Goal: Information Seeking & Learning: Learn about a topic

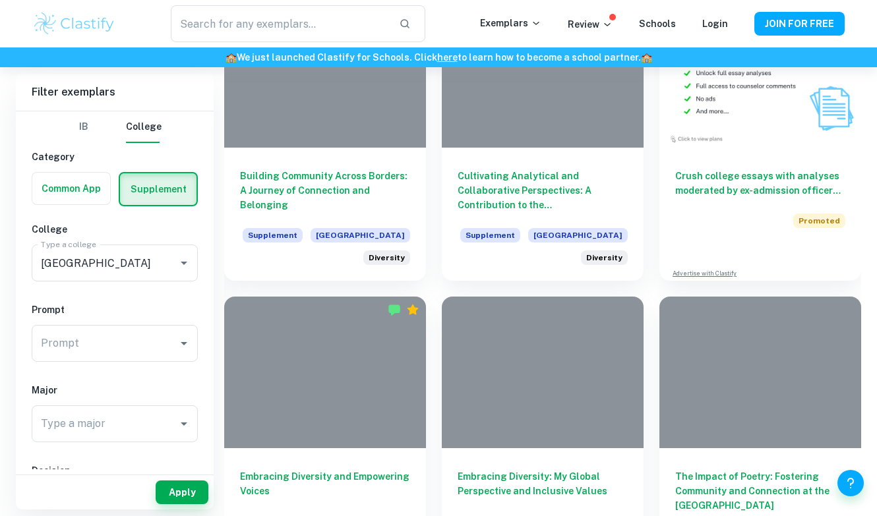
scroll to position [699, 0]
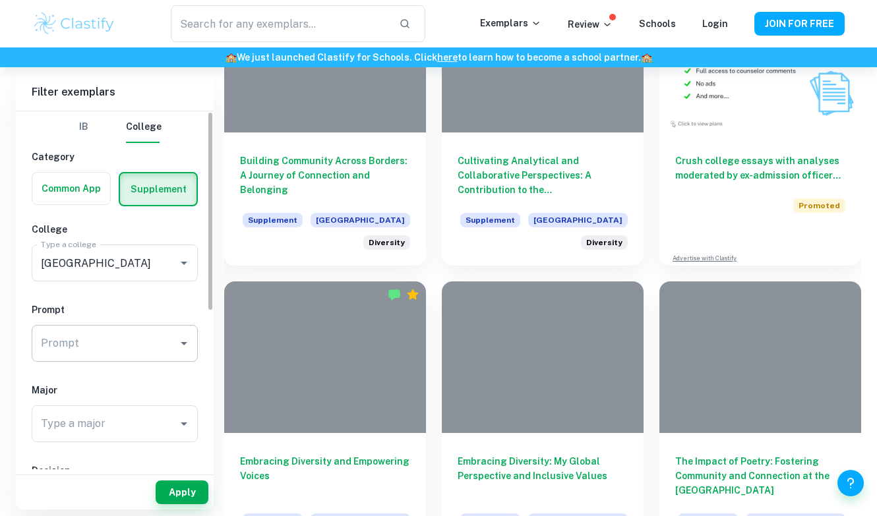
click at [173, 353] on div "Prompt" at bounding box center [115, 343] width 166 height 37
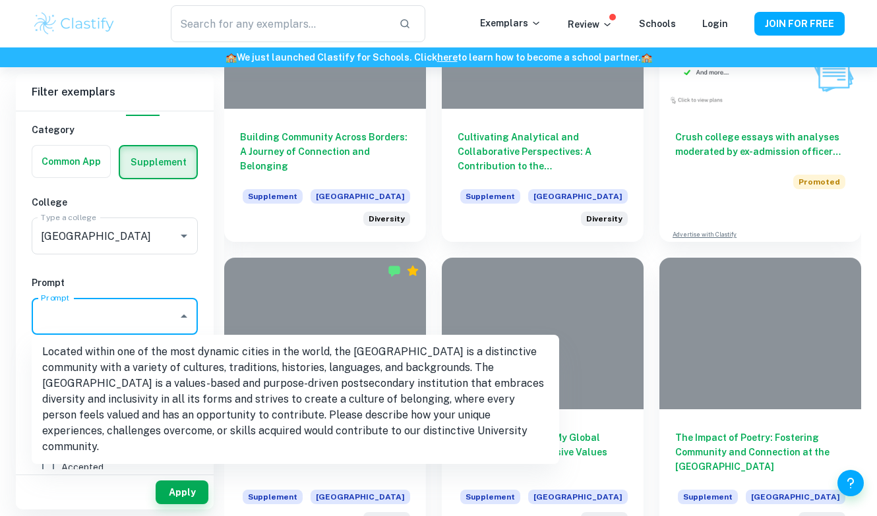
scroll to position [723, 0]
click at [188, 278] on h6 "Prompt" at bounding box center [115, 283] width 166 height 15
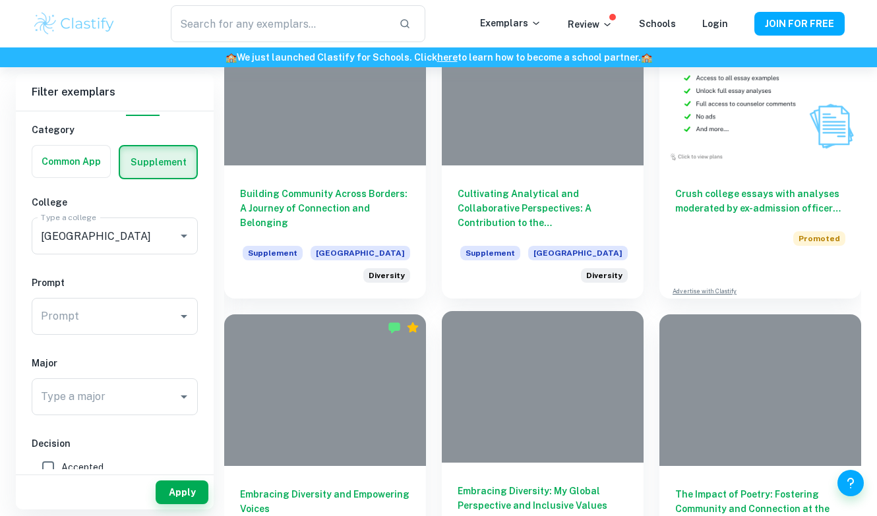
scroll to position [630, 0]
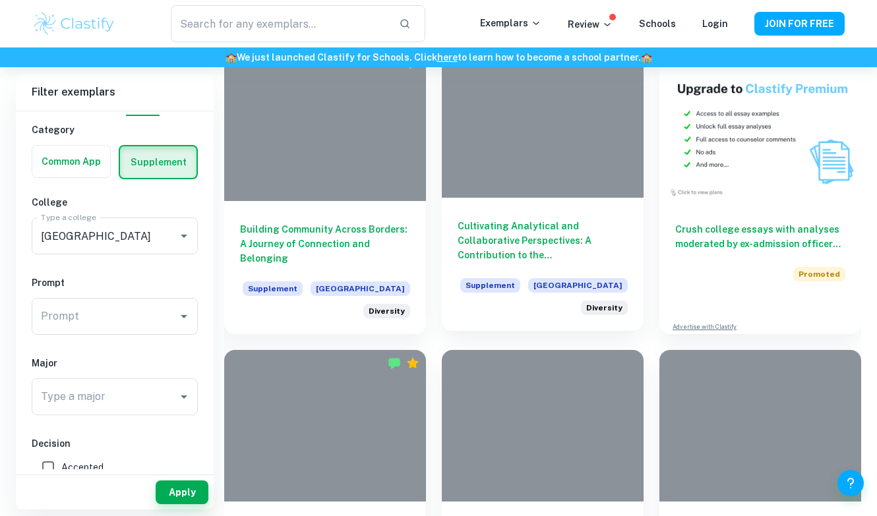
click at [563, 117] on div at bounding box center [543, 123] width 202 height 152
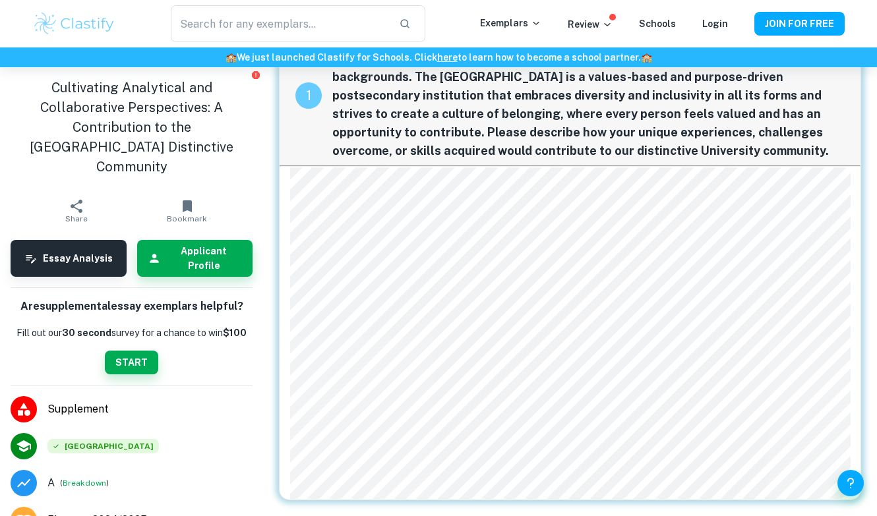
scroll to position [69, 0]
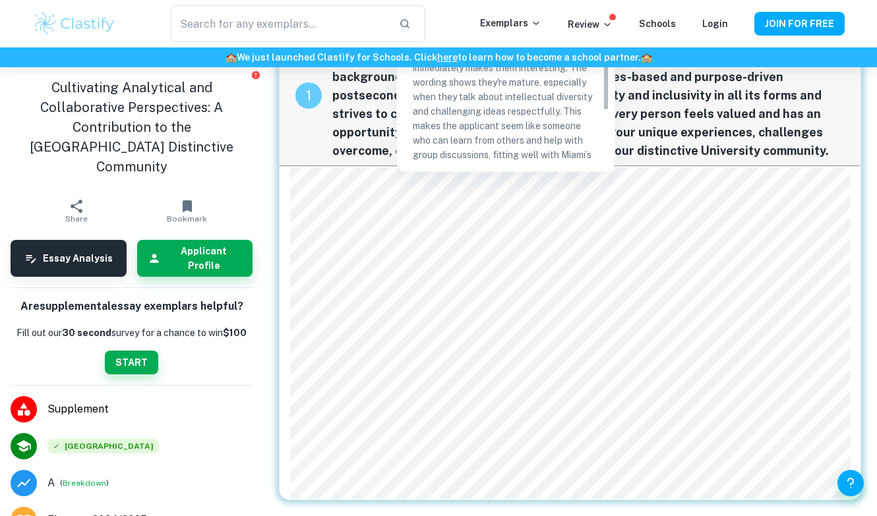
drag, startPoint x: 299, startPoint y: 221, endPoint x: 406, endPoint y: 221, distance: 106.8
click at [406, 221] on div at bounding box center [554, 222] width 519 height 28
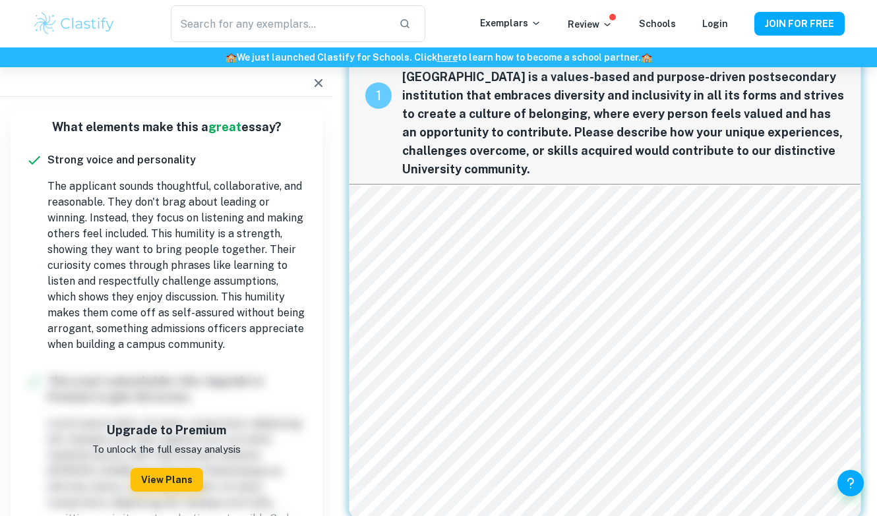
scroll to position [87, 0]
click at [321, 82] on icon "button" at bounding box center [319, 83] width 16 height 16
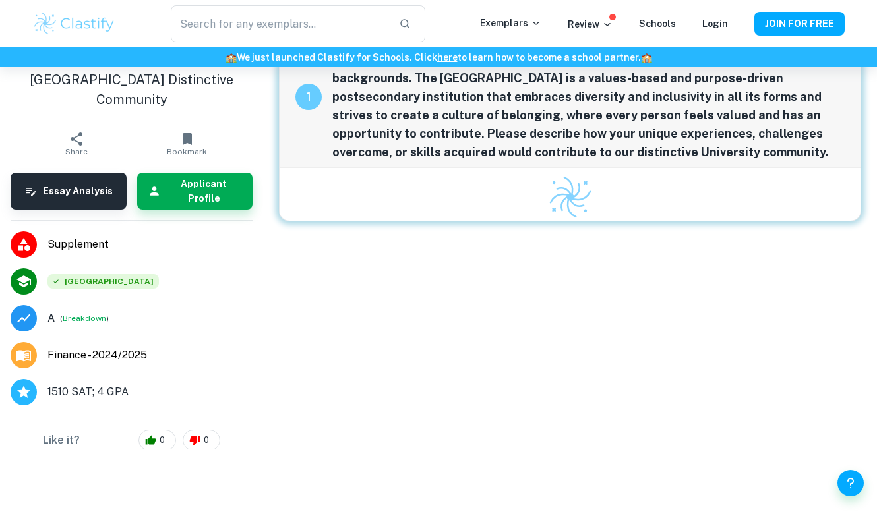
scroll to position [67, 0]
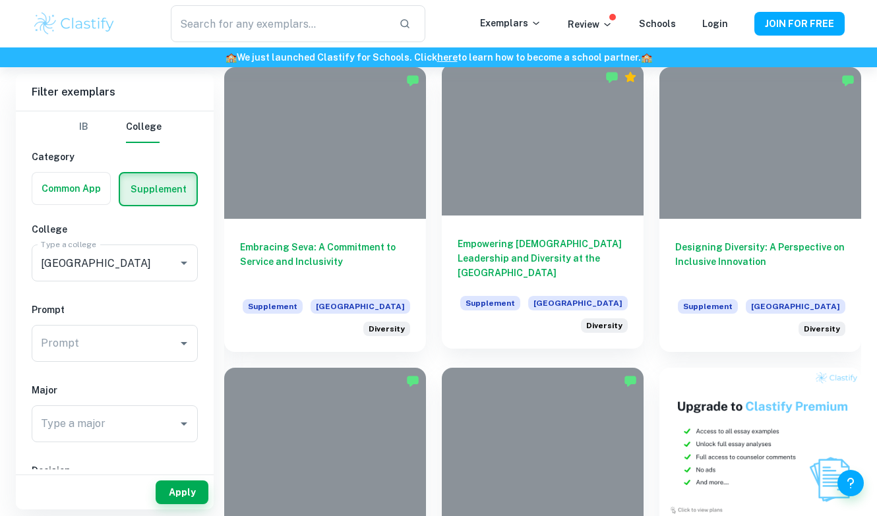
scroll to position [380, 0]
